Goal: Task Accomplishment & Management: Use online tool/utility

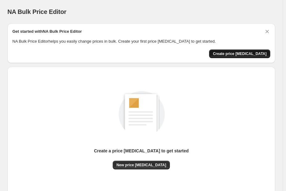
click at [255, 54] on span "Create price [MEDICAL_DATA]" at bounding box center [240, 53] width 54 height 5
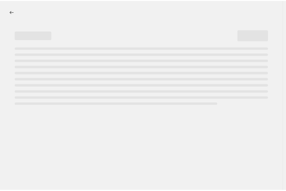
select select "percentage"
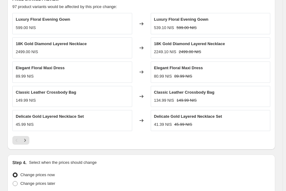
scroll to position [362, 0]
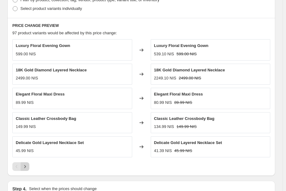
click at [22, 168] on icon "Next" at bounding box center [25, 167] width 6 height 6
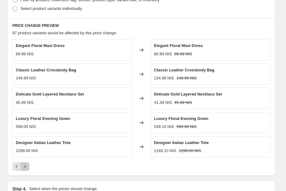
click at [23, 163] on button "Next" at bounding box center [25, 166] width 9 height 9
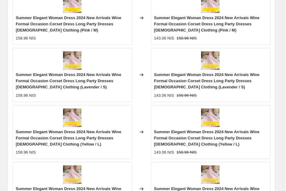
scroll to position [556, 0]
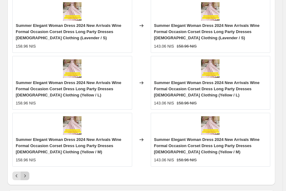
click at [27, 176] on icon "Next" at bounding box center [25, 176] width 6 height 6
click at [16, 174] on icon "Previous" at bounding box center [17, 176] width 6 height 6
click at [18, 172] on button "Previous" at bounding box center [16, 176] width 9 height 9
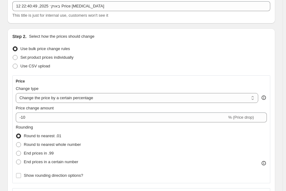
scroll to position [0, 0]
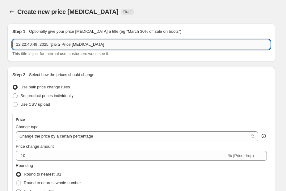
click at [68, 45] on input "12 באוק׳ 2025, 22:40:49 Price [MEDICAL_DATA]" at bounding box center [141, 45] width 258 height 10
click at [126, 48] on input "12 באוק׳ 2025, 22:40:49 Price [MEDICAL_DATA]" at bounding box center [141, 45] width 258 height 10
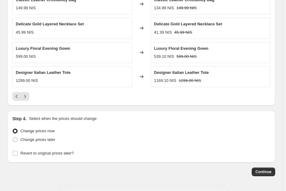
scroll to position [455, 0]
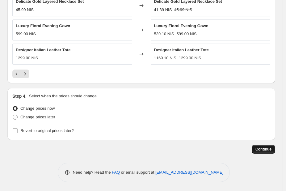
click at [267, 146] on button "Continue" at bounding box center [263, 149] width 23 height 9
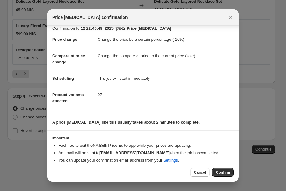
scroll to position [0, 0]
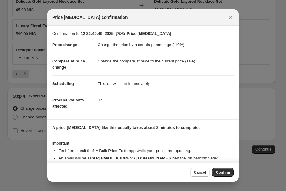
click at [154, 48] on dd "Change the price by a certain percentage (-10%)" at bounding box center [166, 45] width 136 height 16
click at [220, 172] on span "Confirm" at bounding box center [223, 172] width 14 height 5
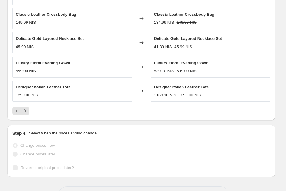
scroll to position [471, 0]
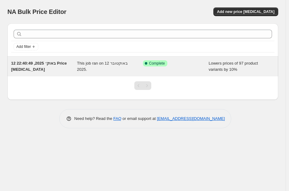
click at [162, 64] on span "Complete" at bounding box center [157, 63] width 16 height 5
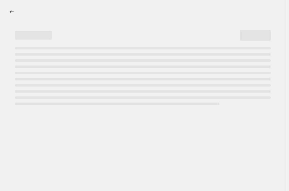
select select "percentage"
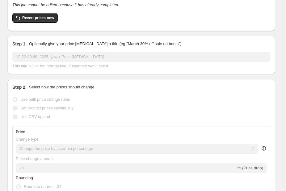
scroll to position [31, 0]
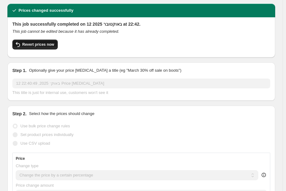
click at [23, 45] on span "Revert prices now" at bounding box center [38, 44] width 32 height 5
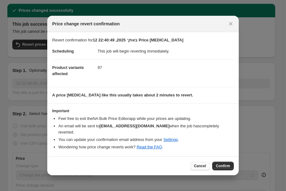
click at [202, 166] on button "Cancel" at bounding box center [199, 166] width 19 height 9
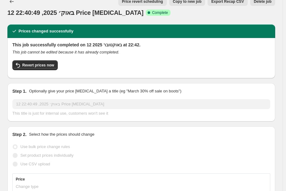
scroll to position [0, 0]
